Goal: Task Accomplishment & Management: Use online tool/utility

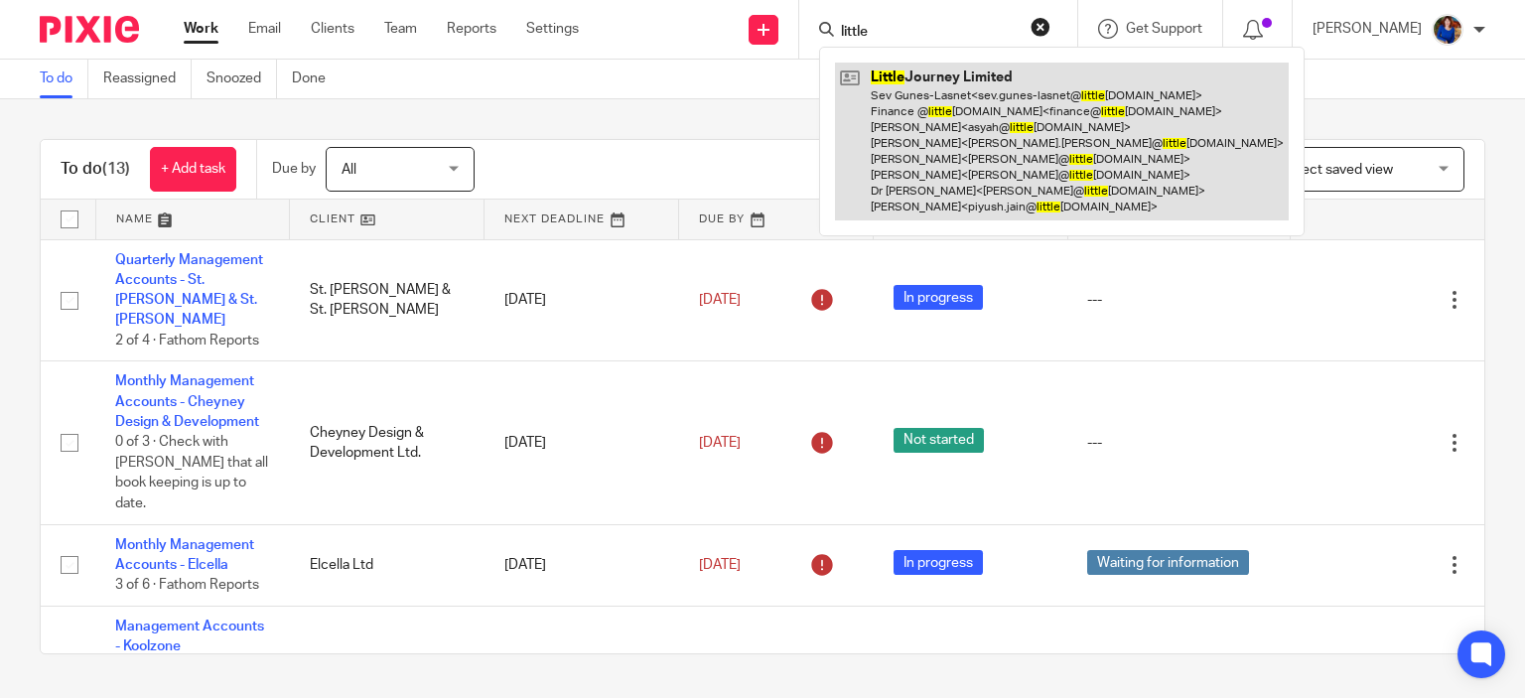
type input "little"
click at [944, 90] on link at bounding box center [1062, 142] width 454 height 158
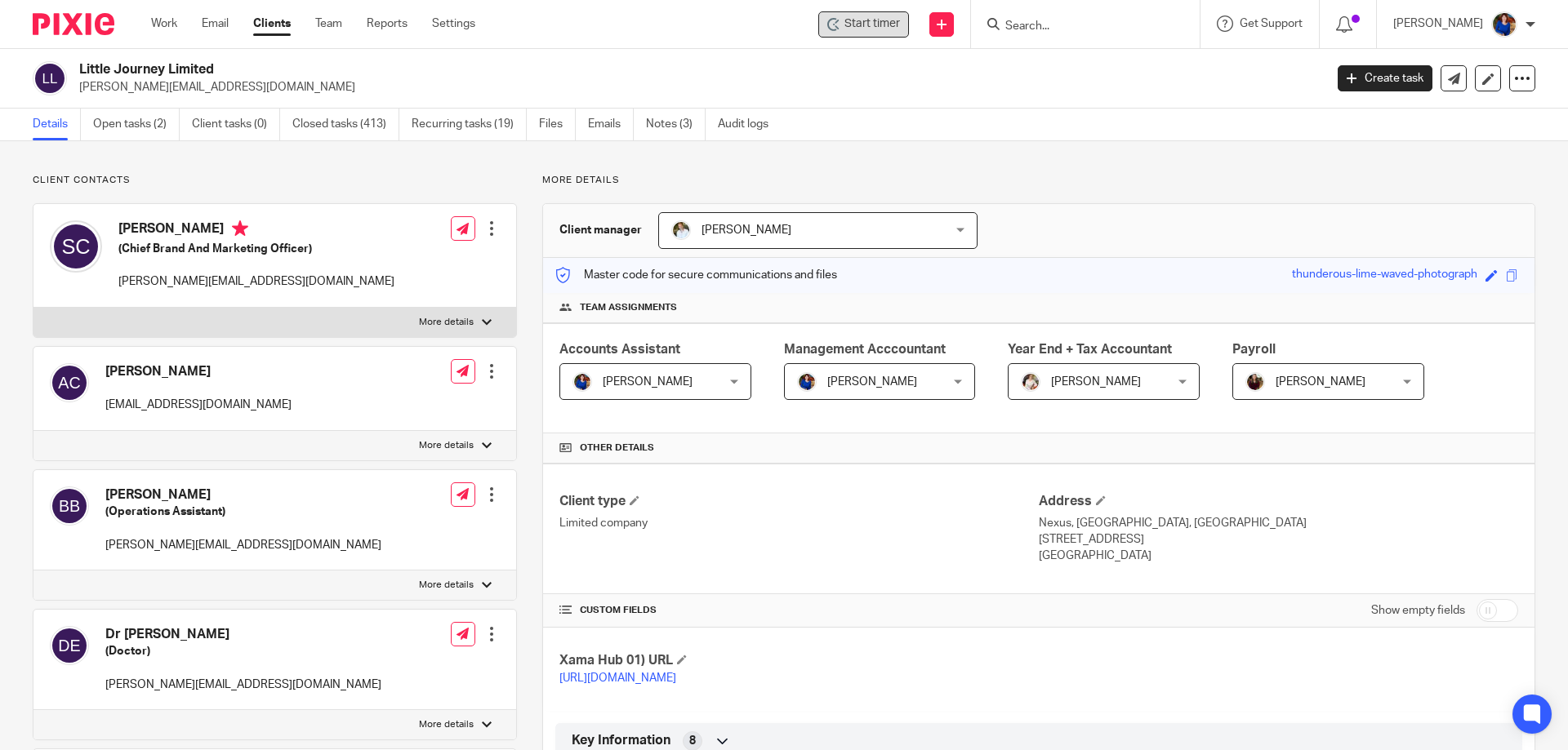
click at [859, 29] on span "Start timer" at bounding box center [871, 24] width 55 height 17
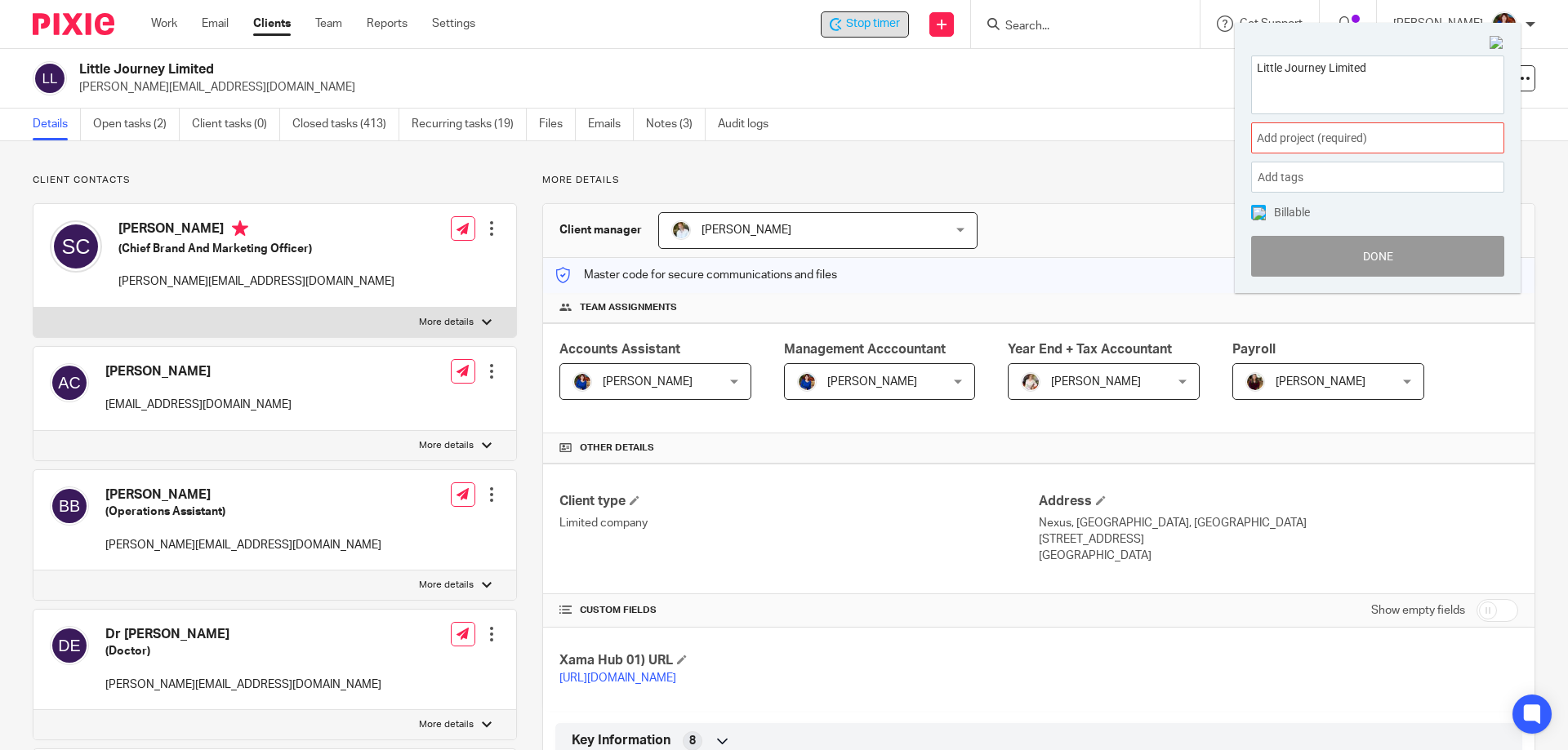
click at [1254, 141] on span "Add project (required) :" at bounding box center [1360, 138] width 206 height 17
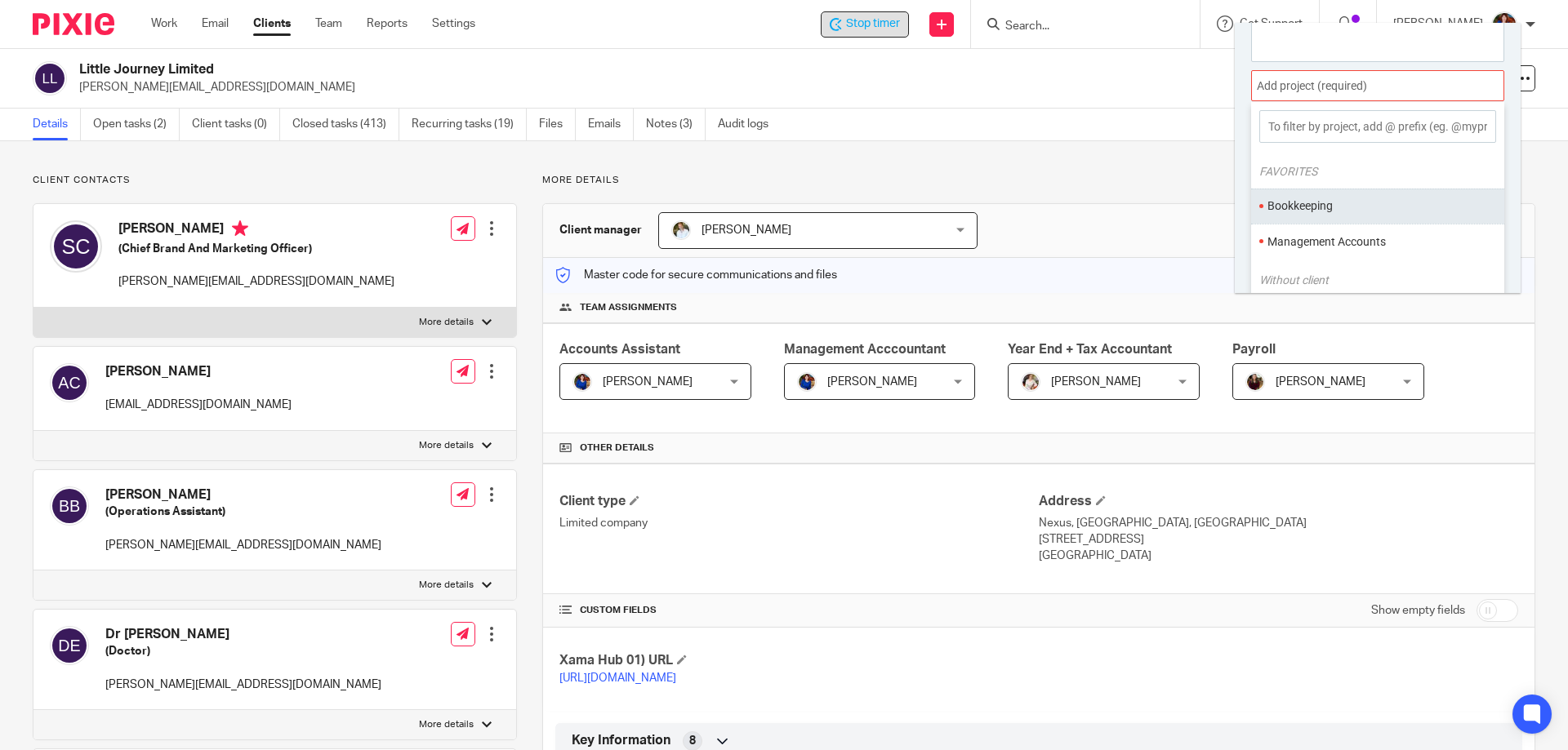
scroll to position [81, 0]
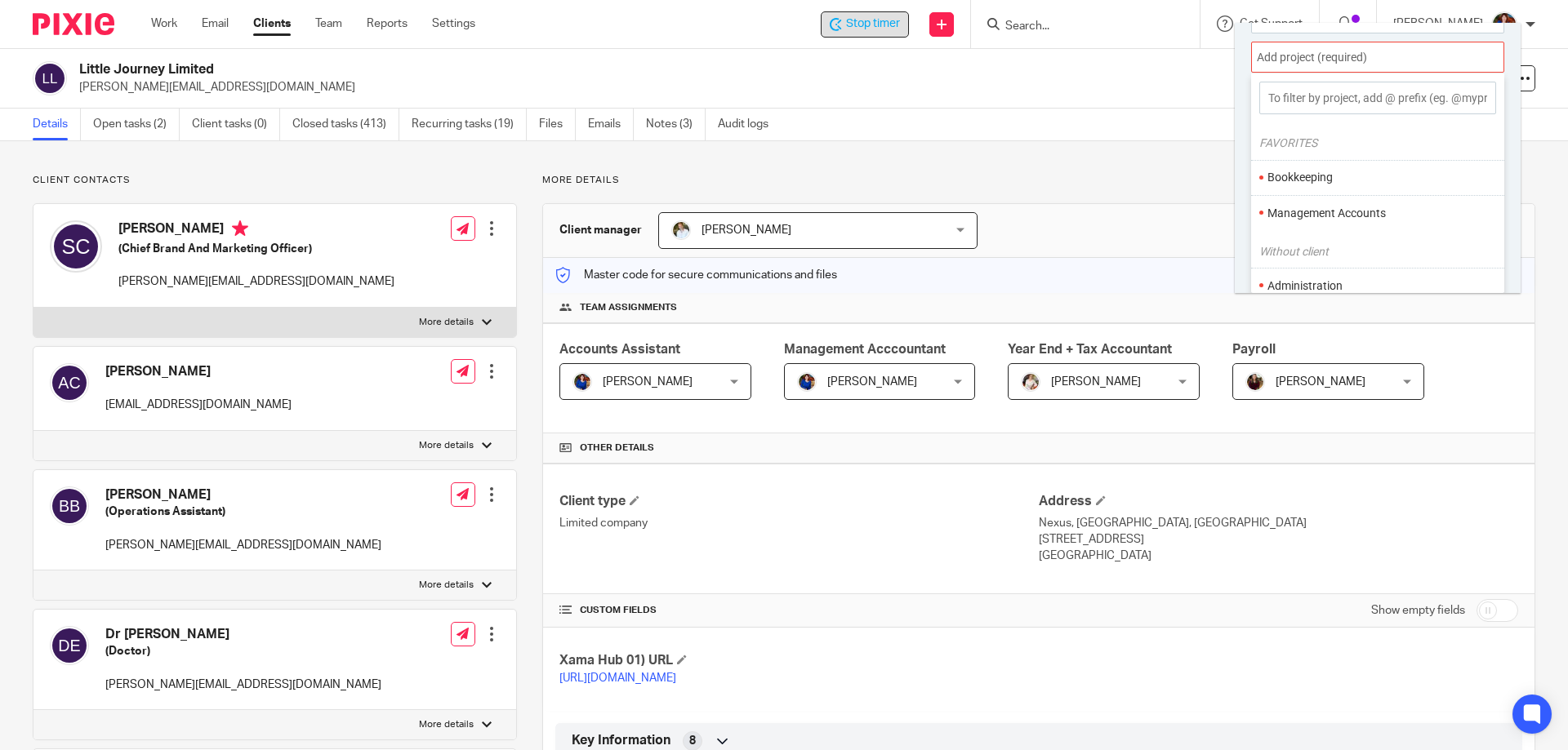
click at [1254, 172] on li "Bookkeeping" at bounding box center [1374, 177] width 213 height 17
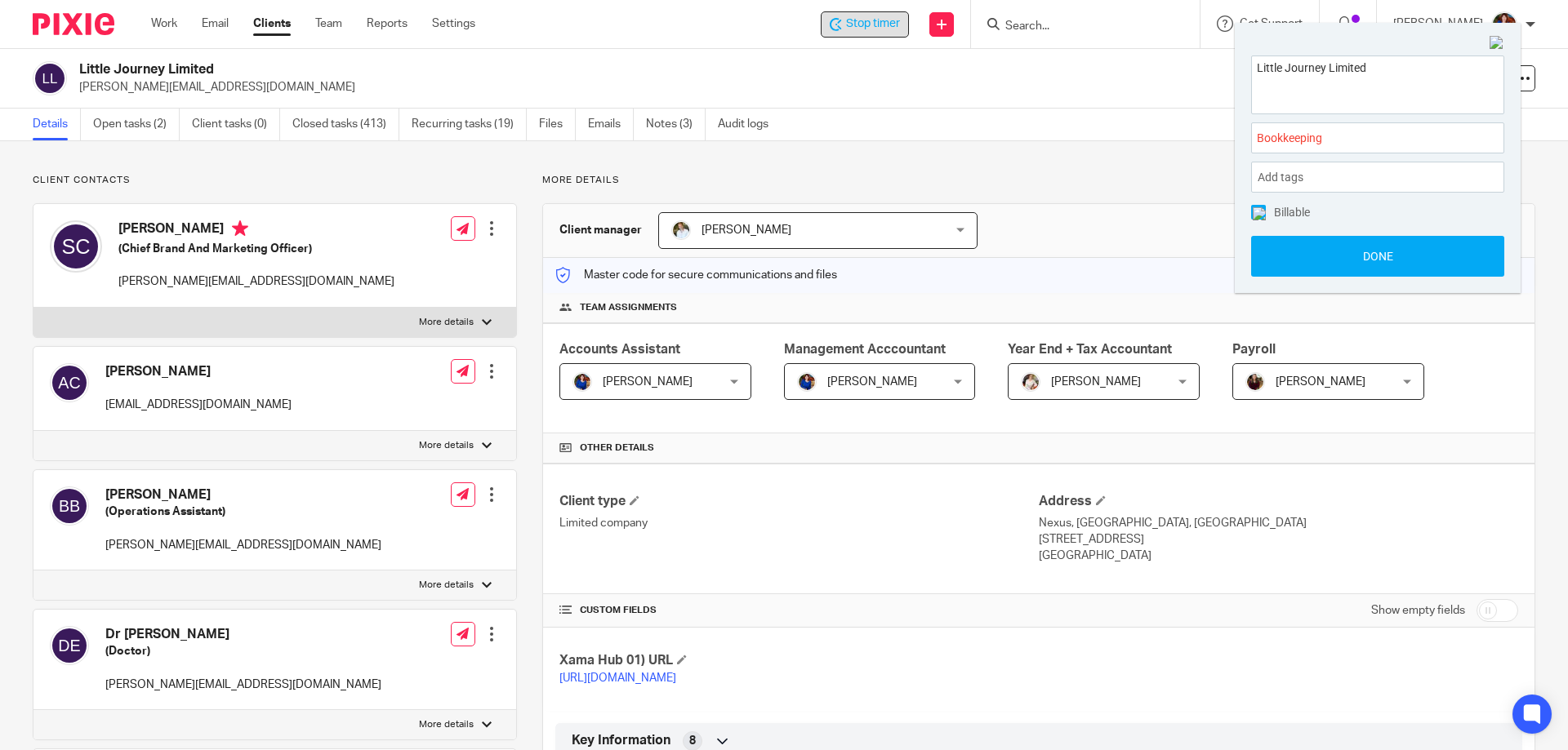
scroll to position [0, 0]
click at [1254, 214] on img at bounding box center [1260, 214] width 13 height 13
click at [1254, 255] on button "Done" at bounding box center [1378, 257] width 253 height 41
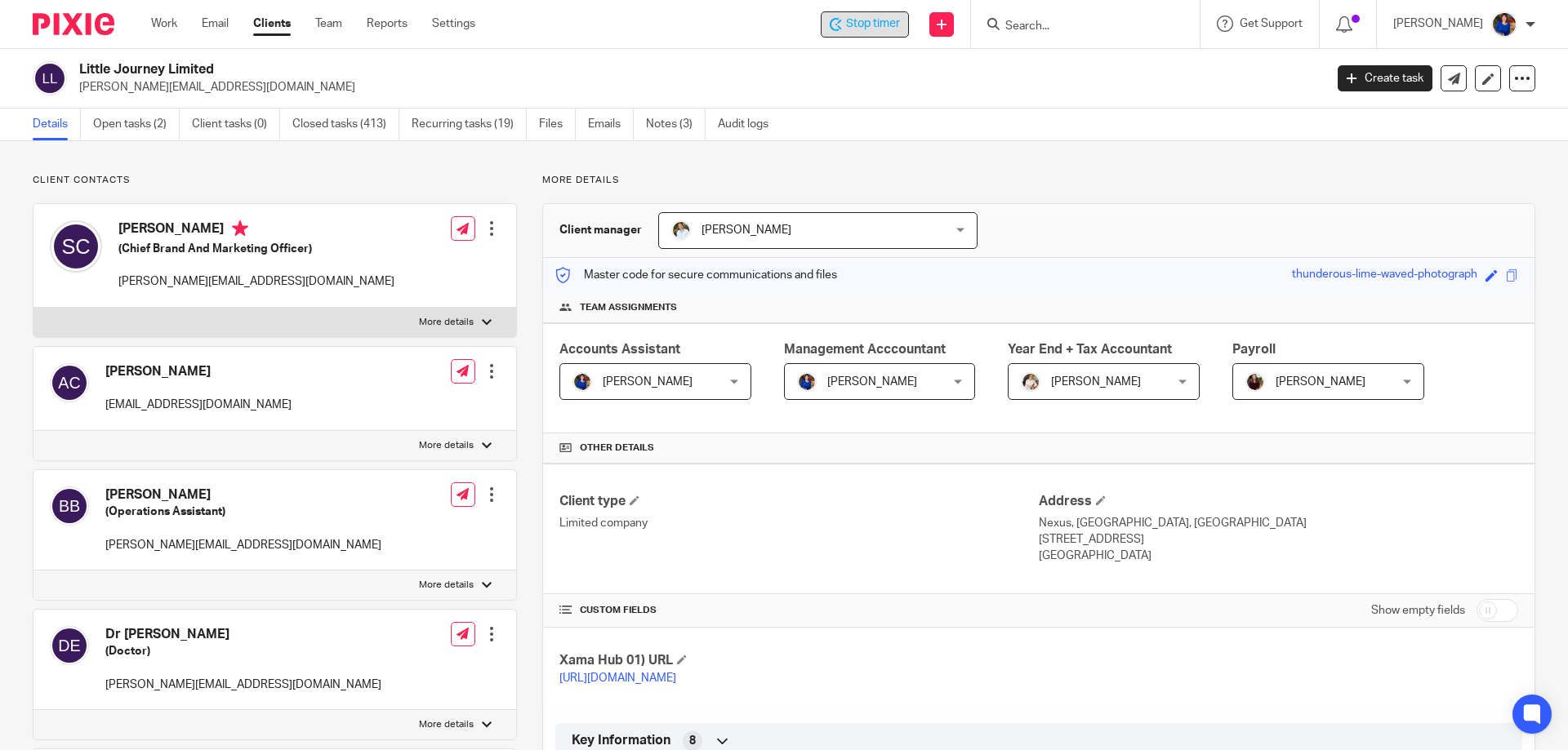
click at [888, 25] on span "Stop timer" at bounding box center [873, 24] width 54 height 17
click at [158, 21] on link "Work" at bounding box center [165, 24] width 26 height 16
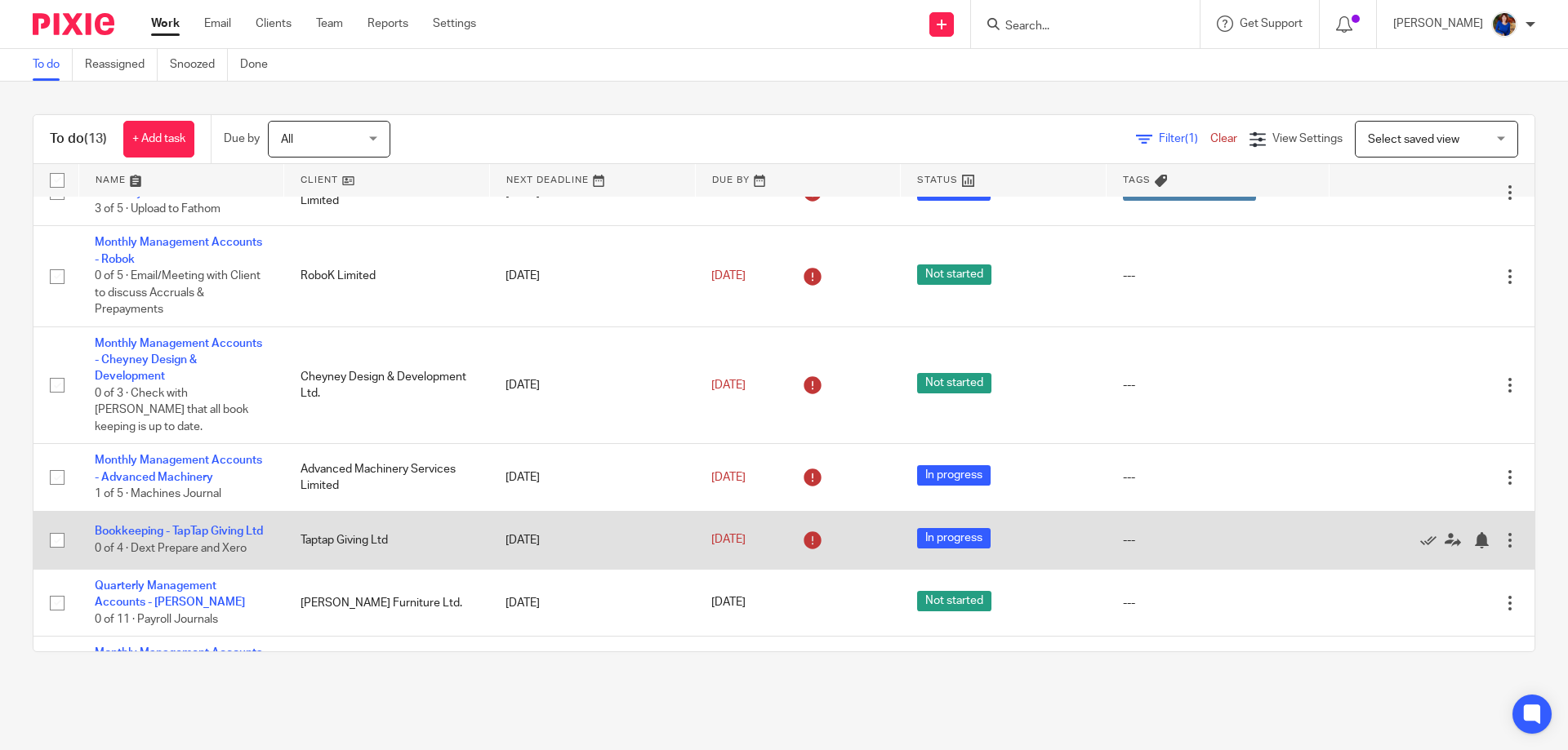
scroll to position [408, 0]
click at [235, 524] on link "Bookkeeping - TapTap Giving Ltd" at bounding box center [179, 530] width 168 height 12
click at [228, 524] on link "Bookkeeping - TapTap Giving Ltd" at bounding box center [179, 530] width 168 height 12
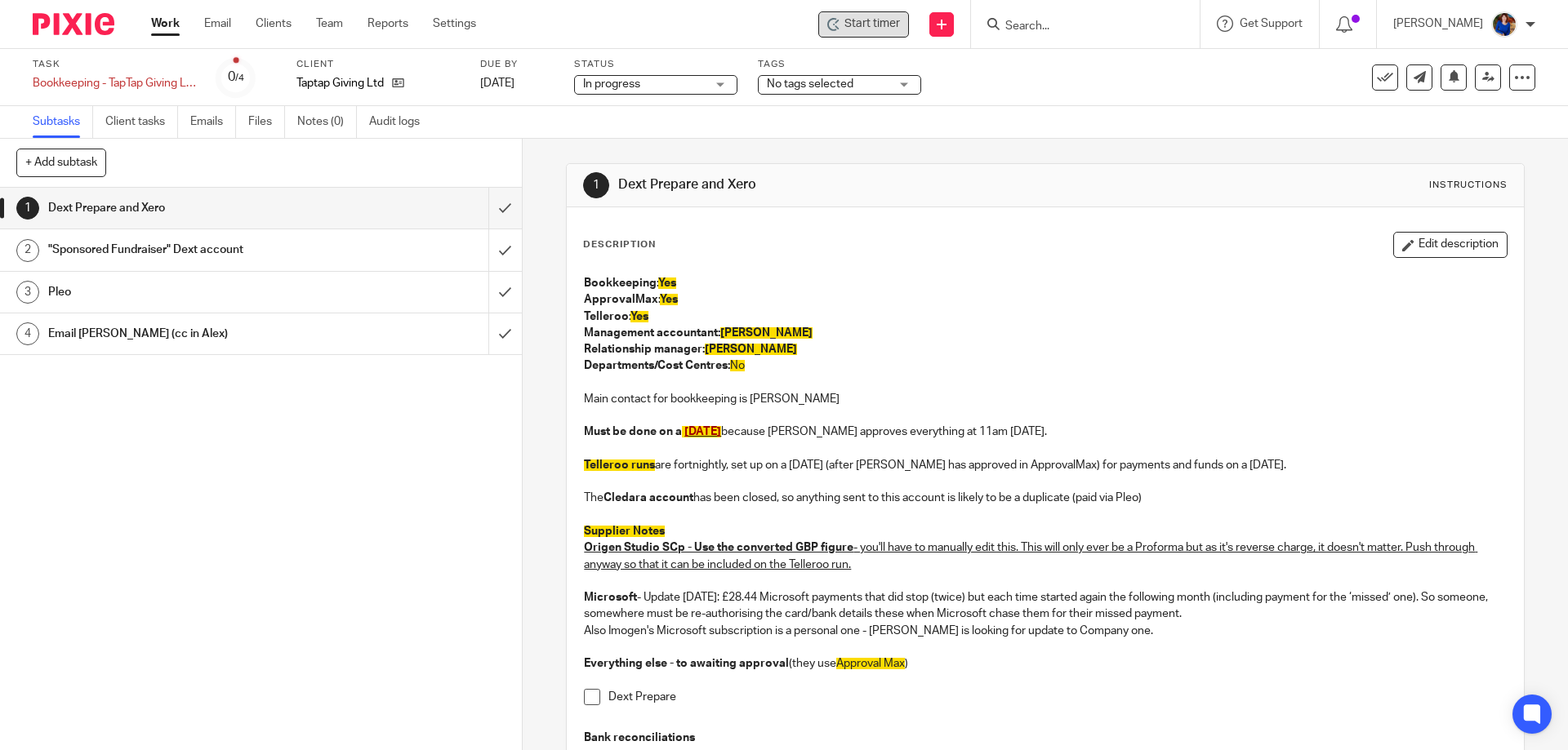
click at [840, 25] on div "Start timer" at bounding box center [864, 25] width 90 height 26
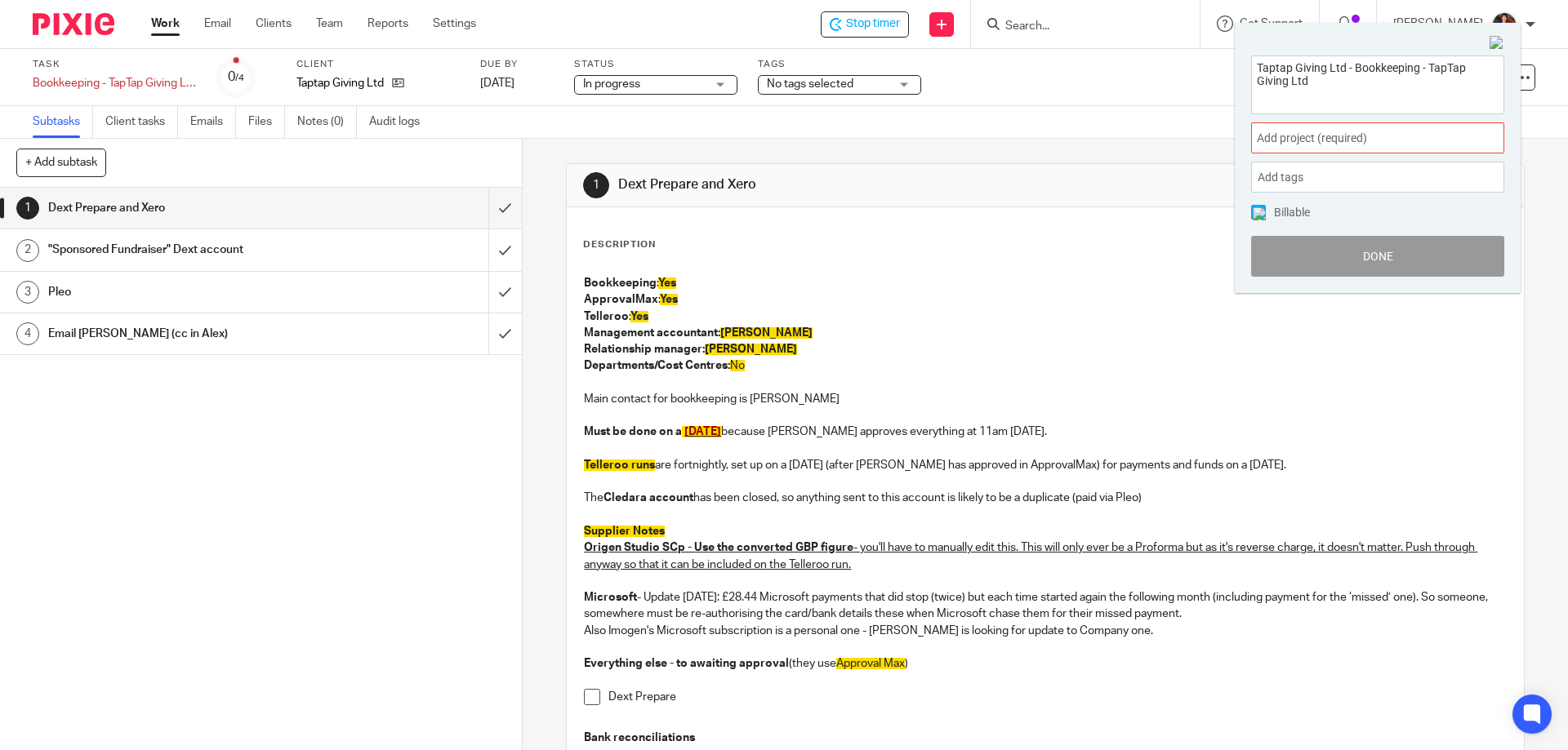
click at [1378, 136] on span "Add project (required) :" at bounding box center [1360, 138] width 206 height 17
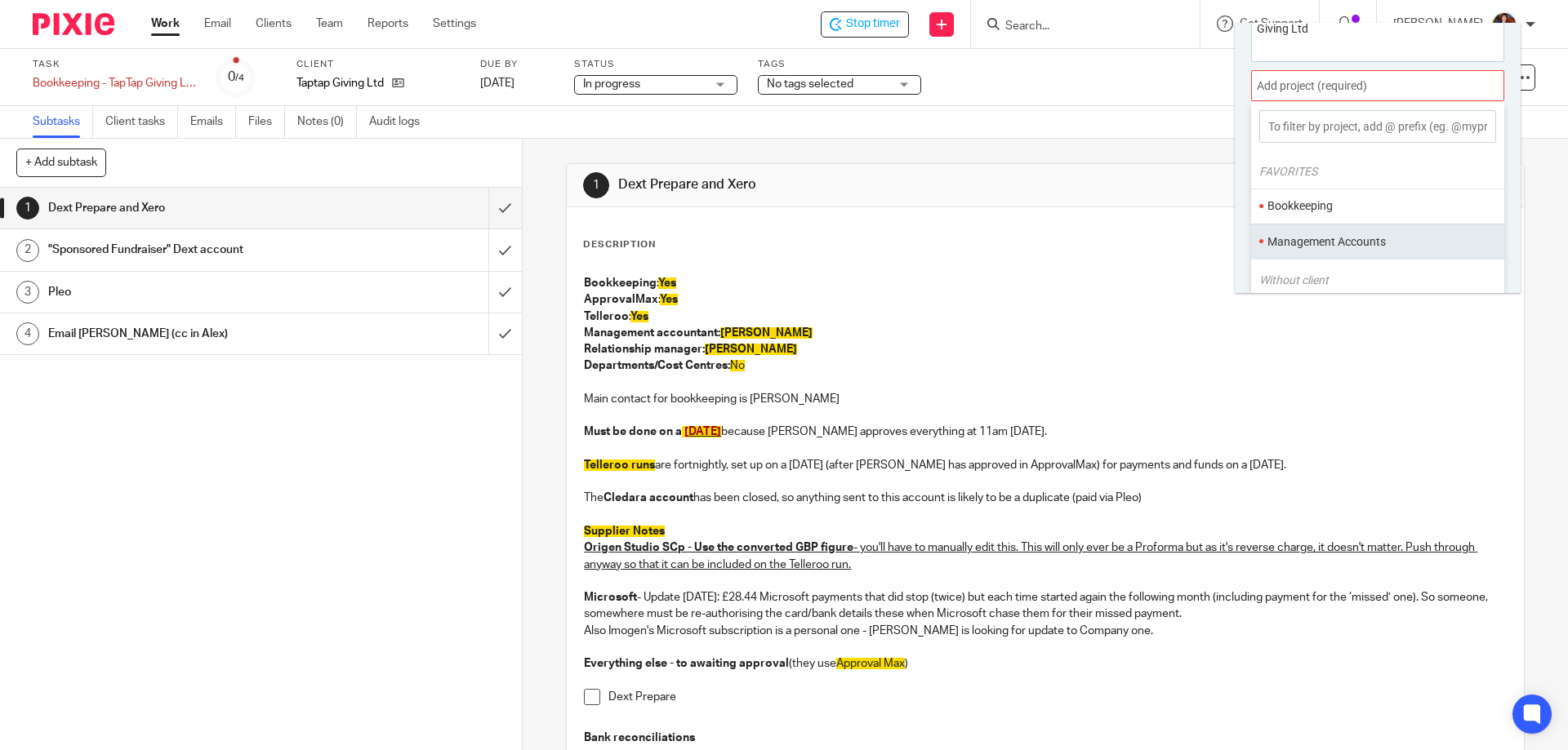
scroll to position [81, 0]
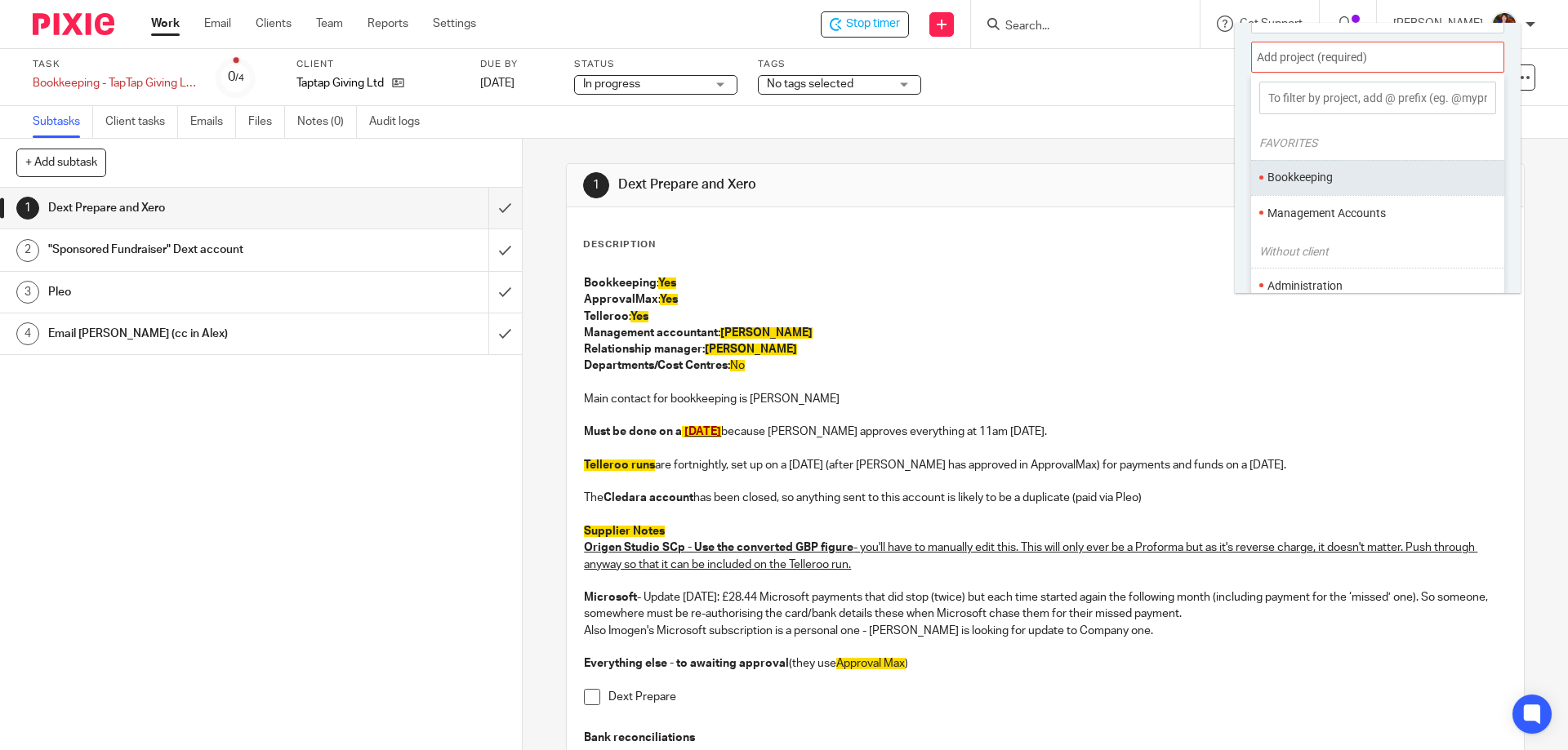
click at [1358, 185] on li "Bookkeeping" at bounding box center [1374, 177] width 213 height 17
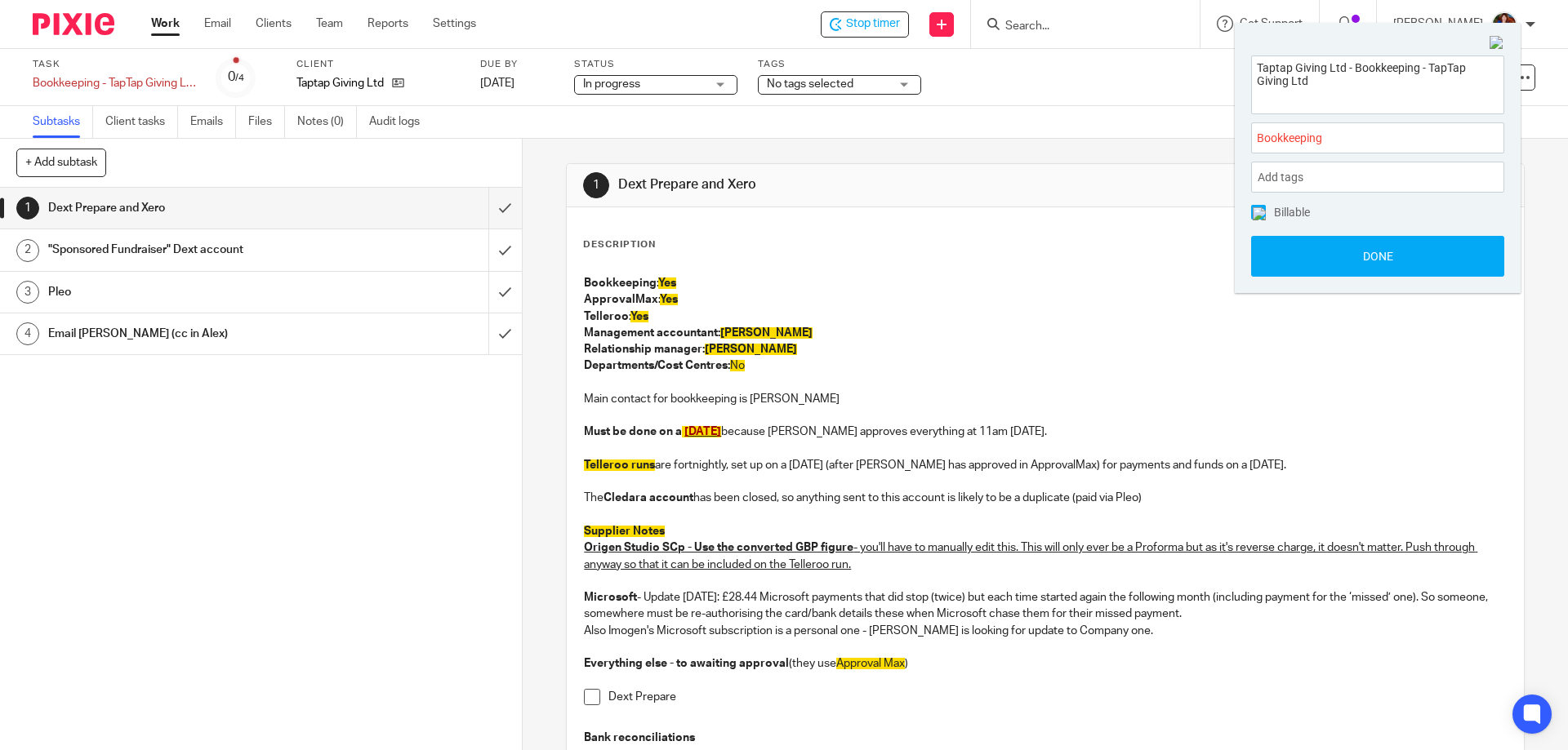
click at [1258, 216] on span at bounding box center [1259, 212] width 15 height 15
click at [1279, 266] on button "Done" at bounding box center [1378, 257] width 253 height 41
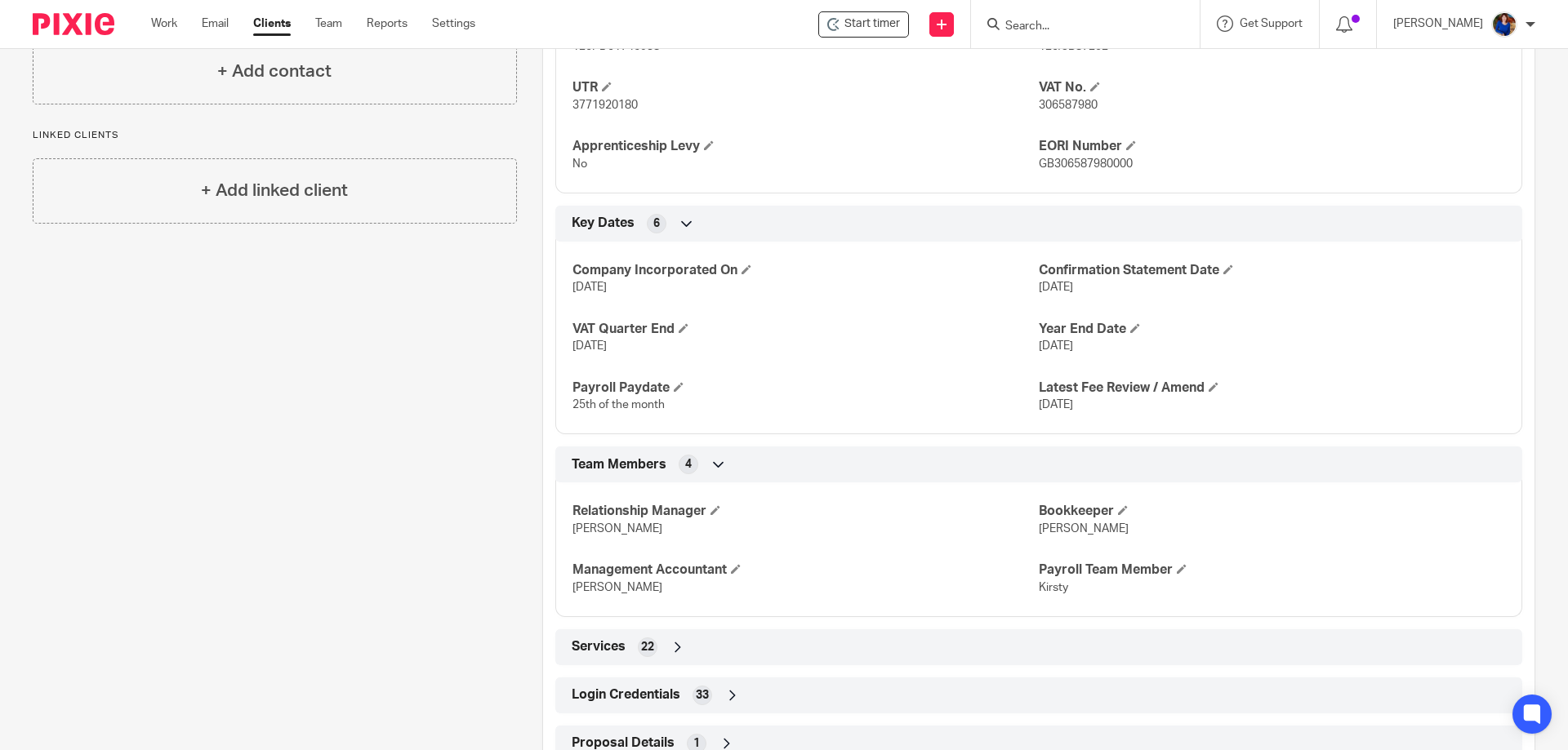
scroll to position [874, 0]
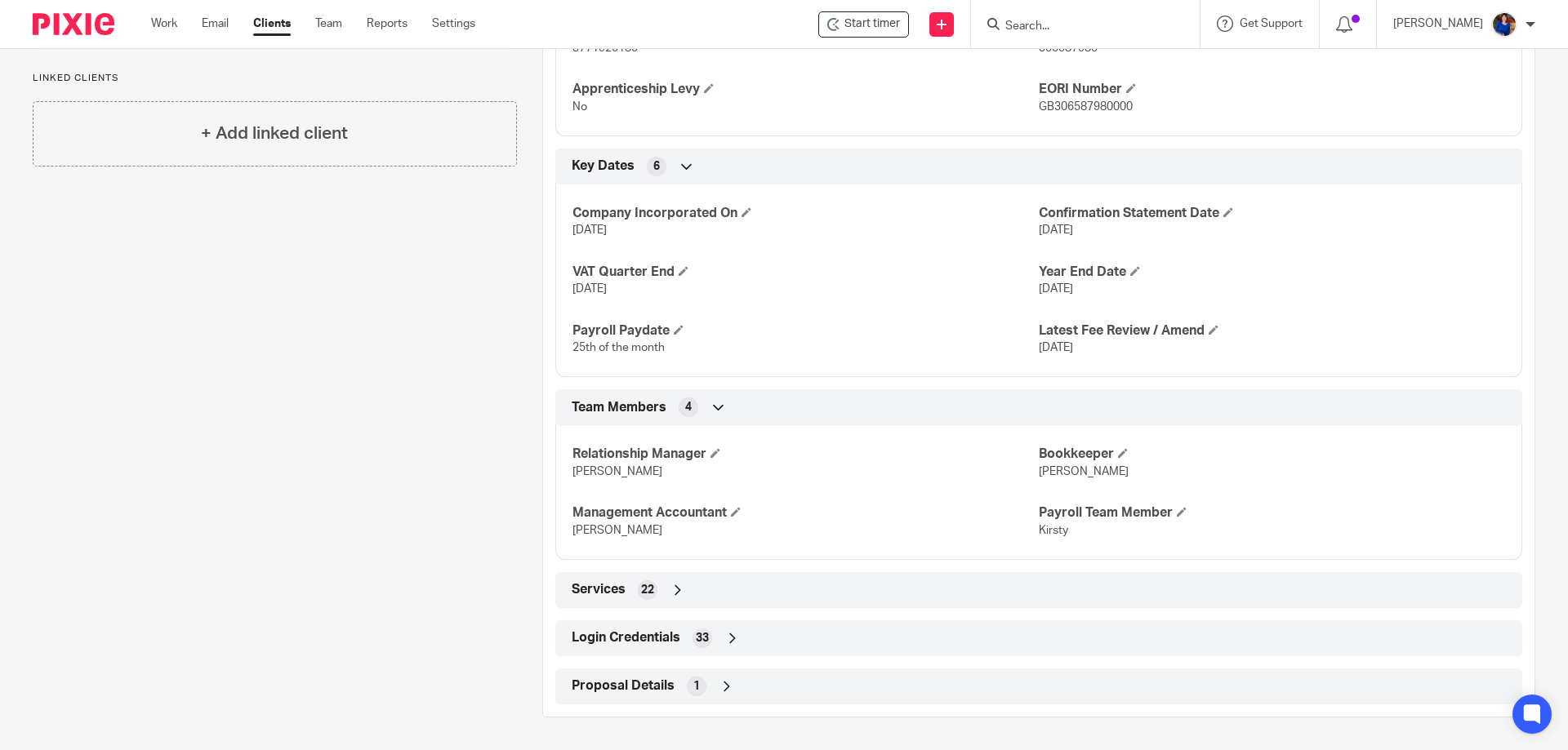
click at [730, 637] on icon at bounding box center [732, 638] width 16 height 16
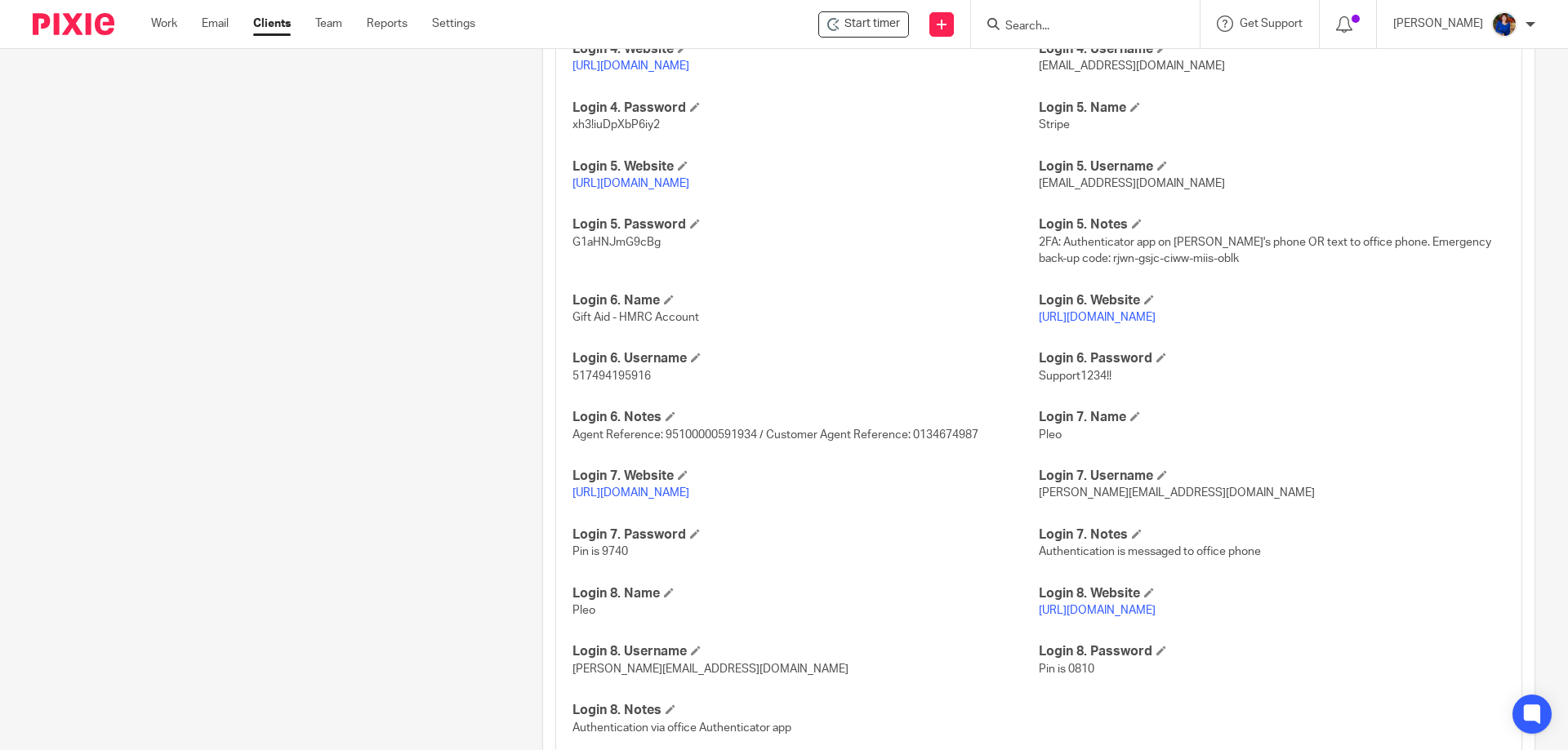
scroll to position [1905, 0]
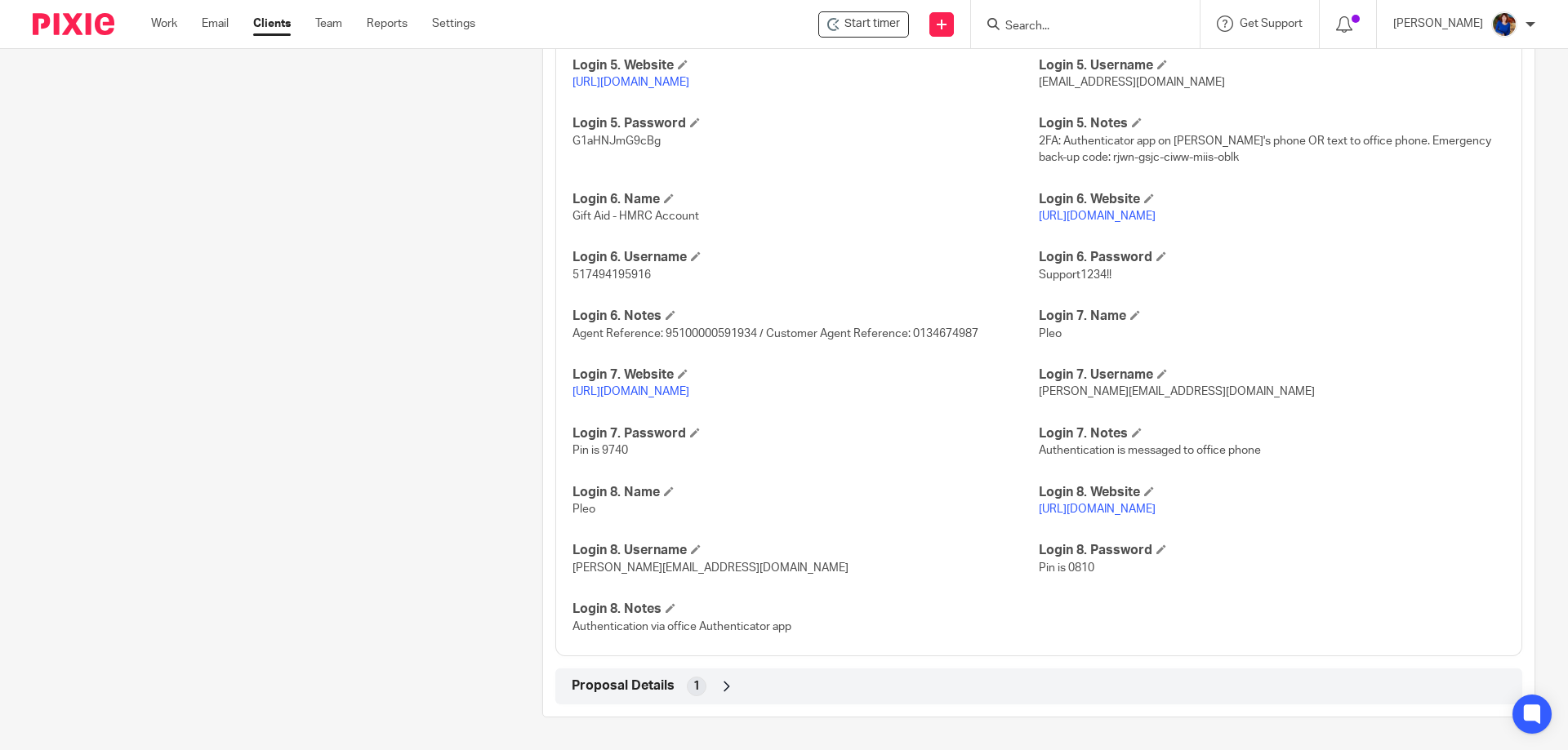
click at [647, 387] on link "[URL][DOMAIN_NAME]" at bounding box center [631, 392] width 117 height 12
